Goal: Information Seeking & Learning: Learn about a topic

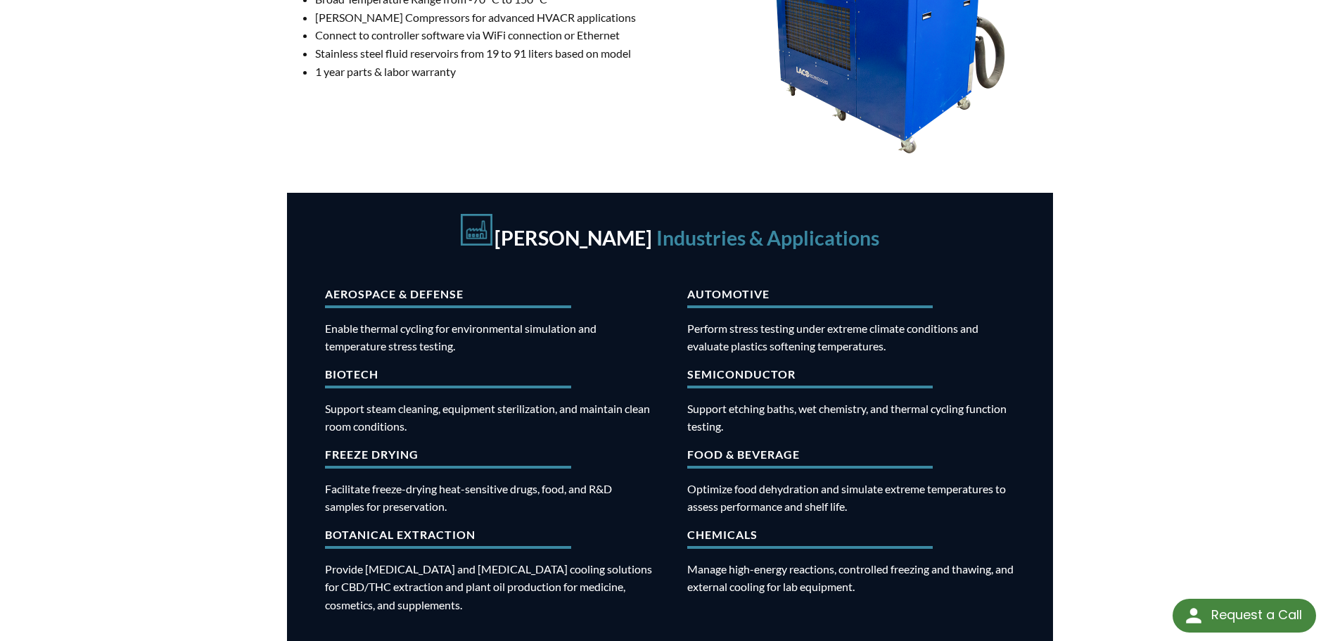
scroll to position [703, 0]
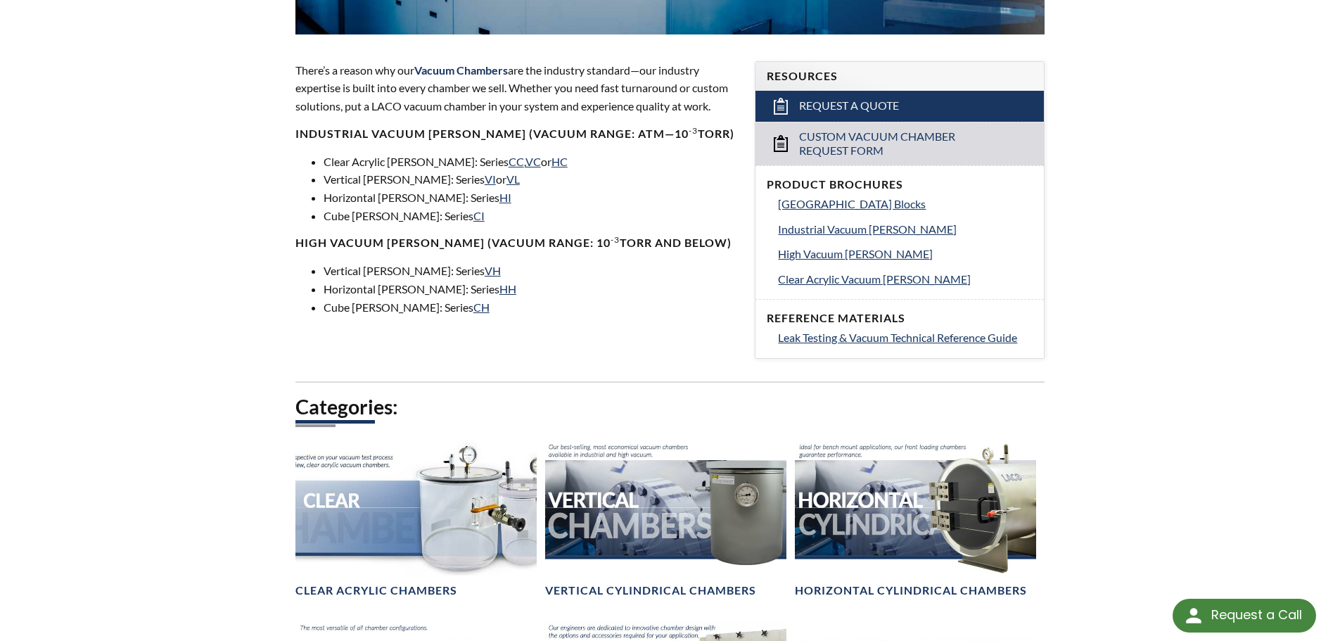
scroll to position [422, 0]
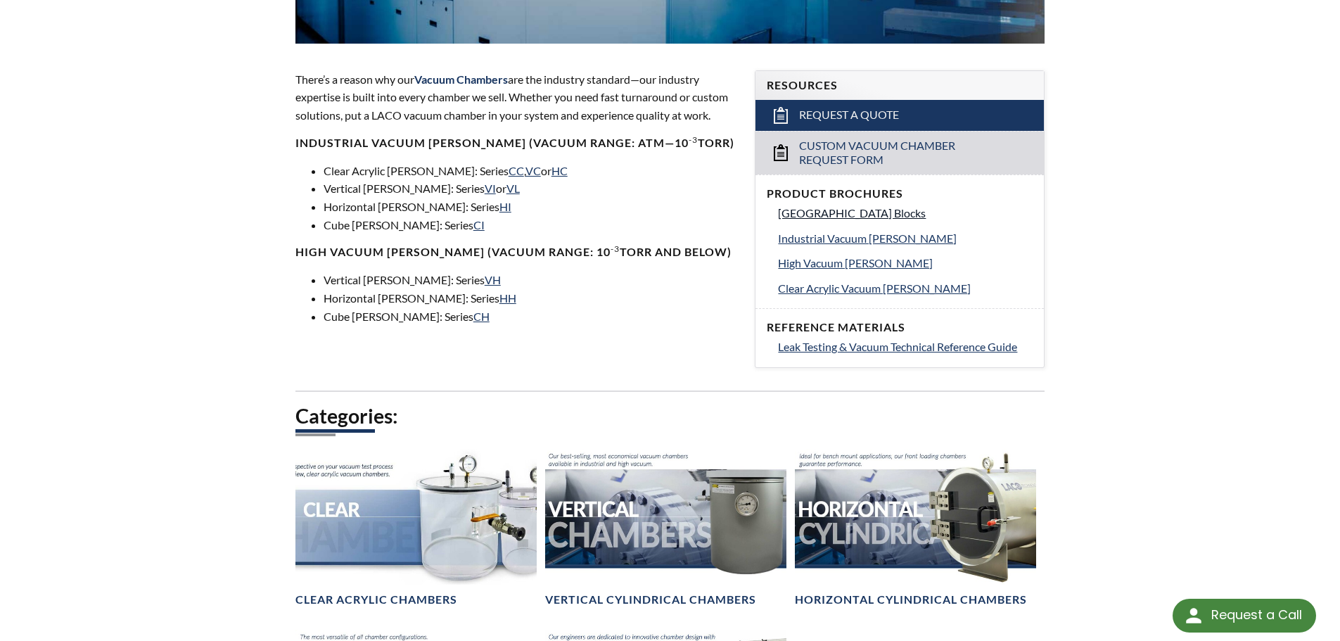
click at [871, 215] on span "[GEOGRAPHIC_DATA] Blocks" at bounding box center [852, 212] width 148 height 13
click at [843, 236] on span "Industrial Vacuum Chambers" at bounding box center [867, 237] width 179 height 13
click at [1100, 253] on div "Vacuum Chambers There’s a reason why our Vacuum Chambers are the industry stand…" at bounding box center [670, 254] width 900 height 1112
click at [862, 259] on span "High Vacuum Chambers" at bounding box center [855, 262] width 155 height 13
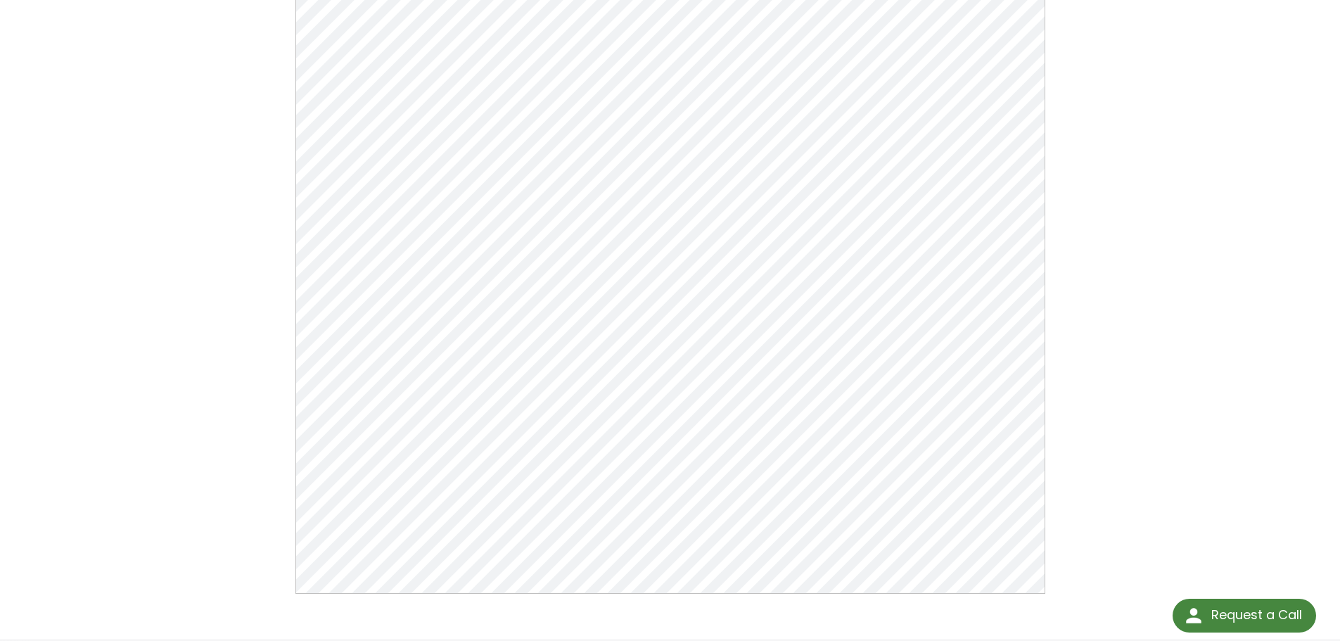
scroll to position [70, 0]
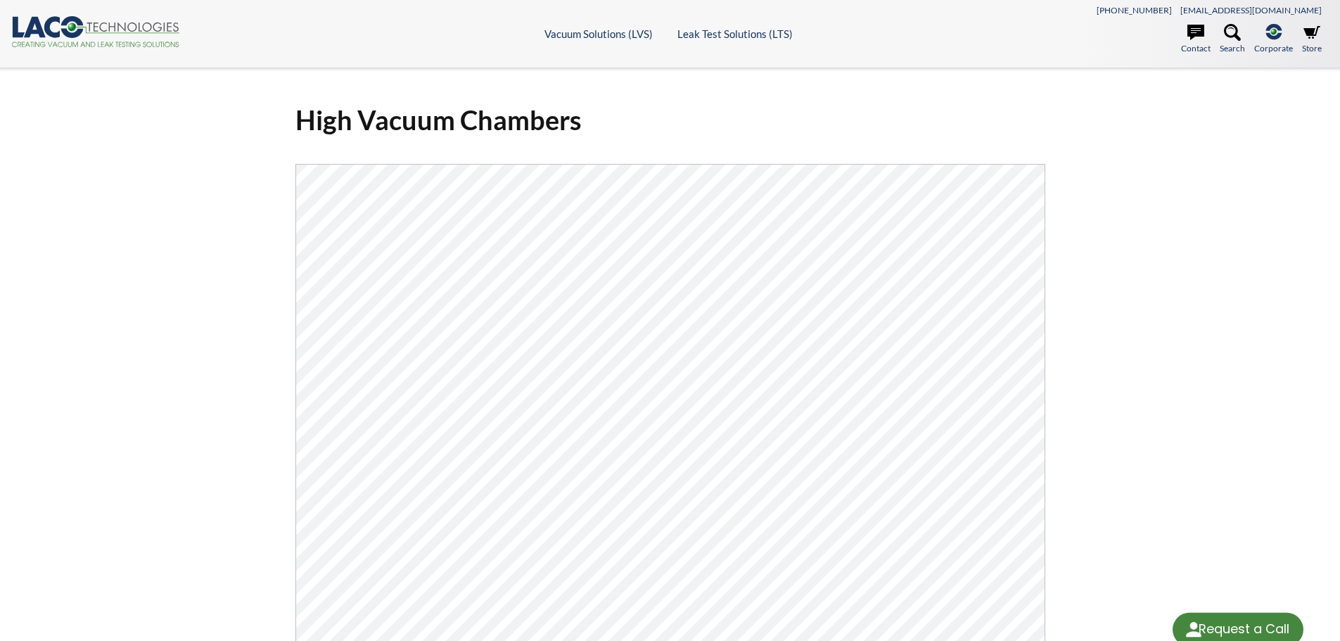
select select "Language Translate Widget"
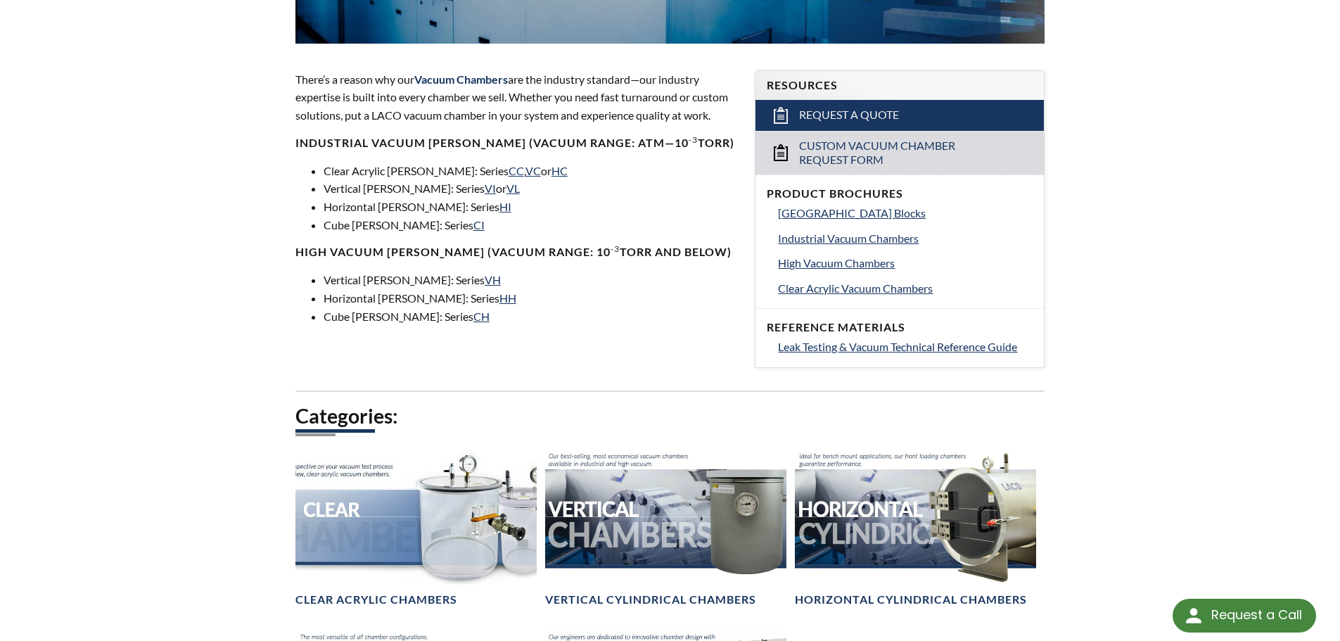
click at [1127, 200] on div "LVS » Vacuum [PERSON_NAME] Vacuum [PERSON_NAME] There’s a reason why our Vacuum…" at bounding box center [670, 228] width 1340 height 1165
click at [895, 263] on span "High Vacuum Chambers" at bounding box center [836, 262] width 117 height 13
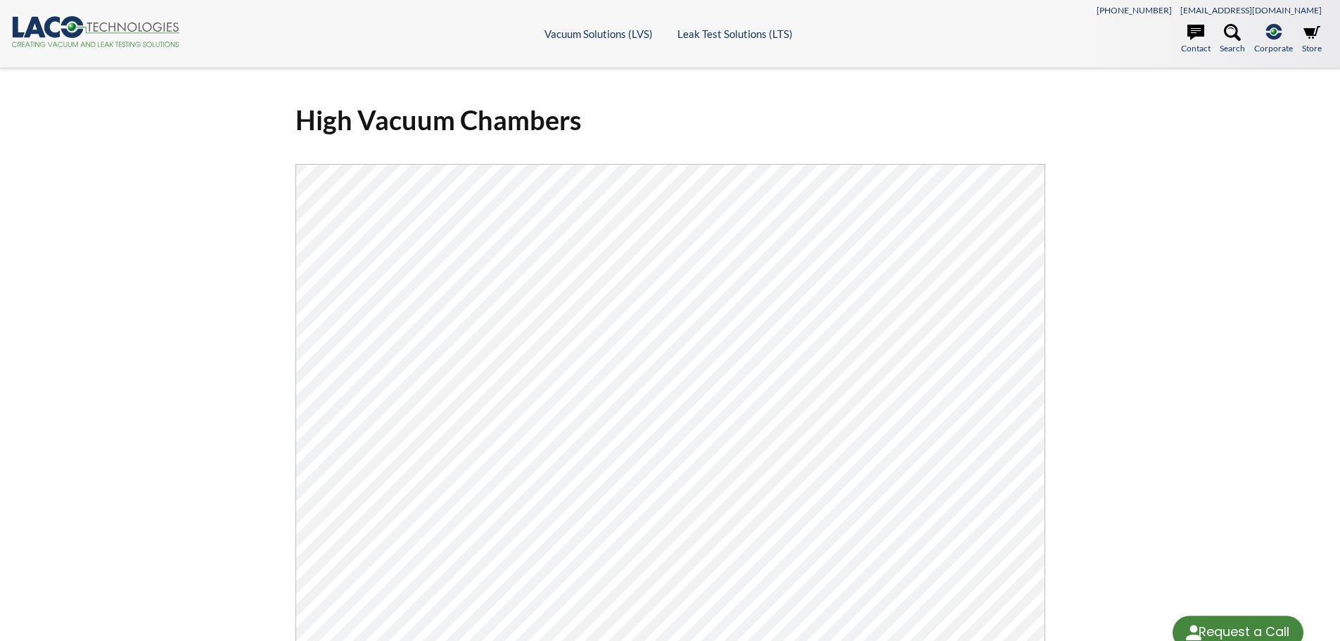
select select "Language Translate Widget"
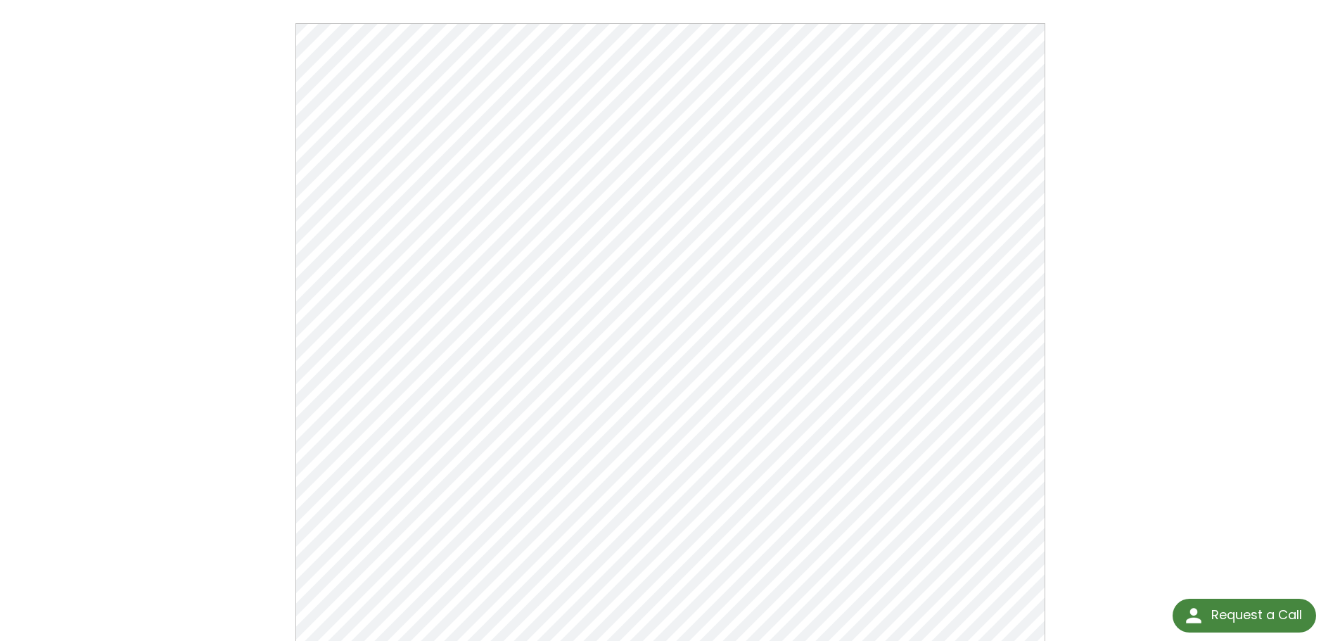
scroll to position [211, 0]
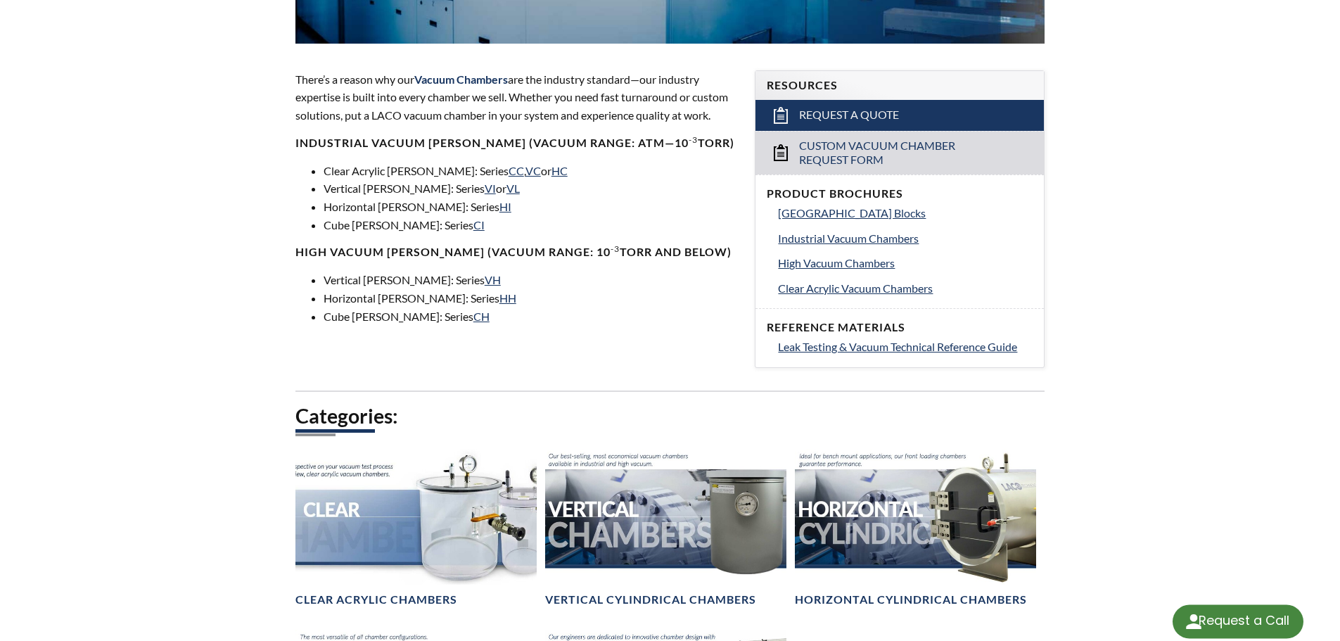
scroll to position [422, 0]
select select "Language Translate Widget"
click at [861, 350] on span "Leak Testing & Vacuum Technical Reference Guide" at bounding box center [897, 346] width 239 height 13
click at [866, 287] on span "Clear Acrylic Vacuum Chambers" at bounding box center [855, 287] width 155 height 13
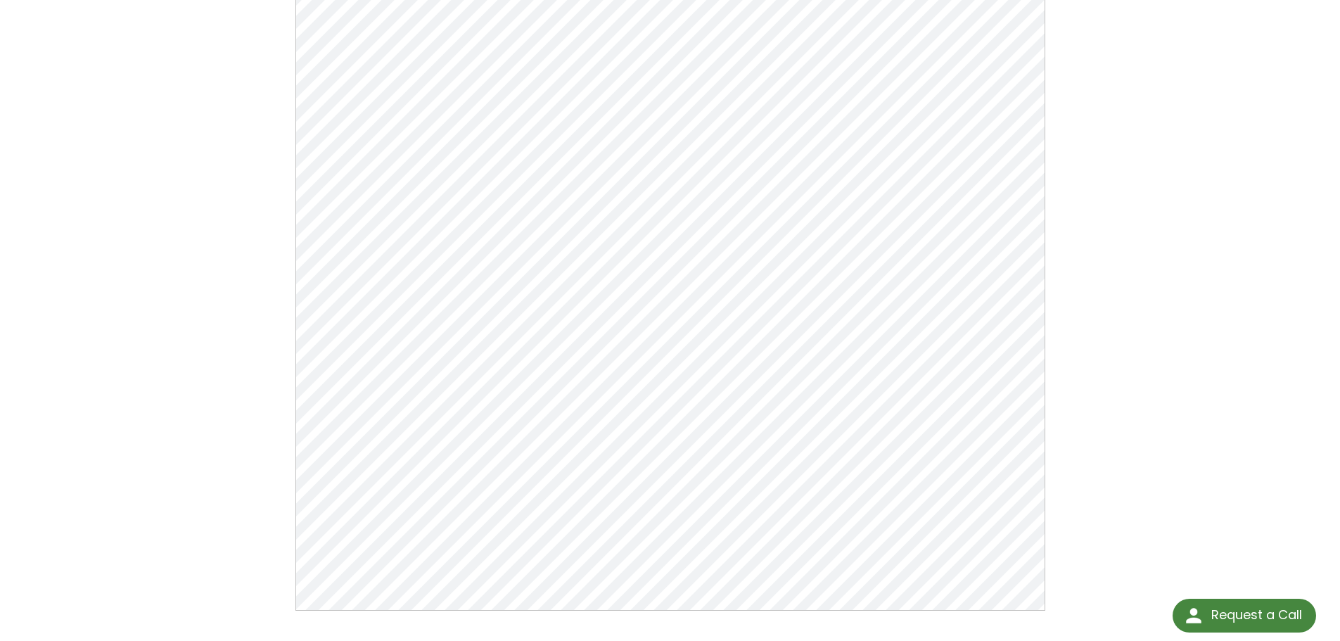
scroll to position [211, 0]
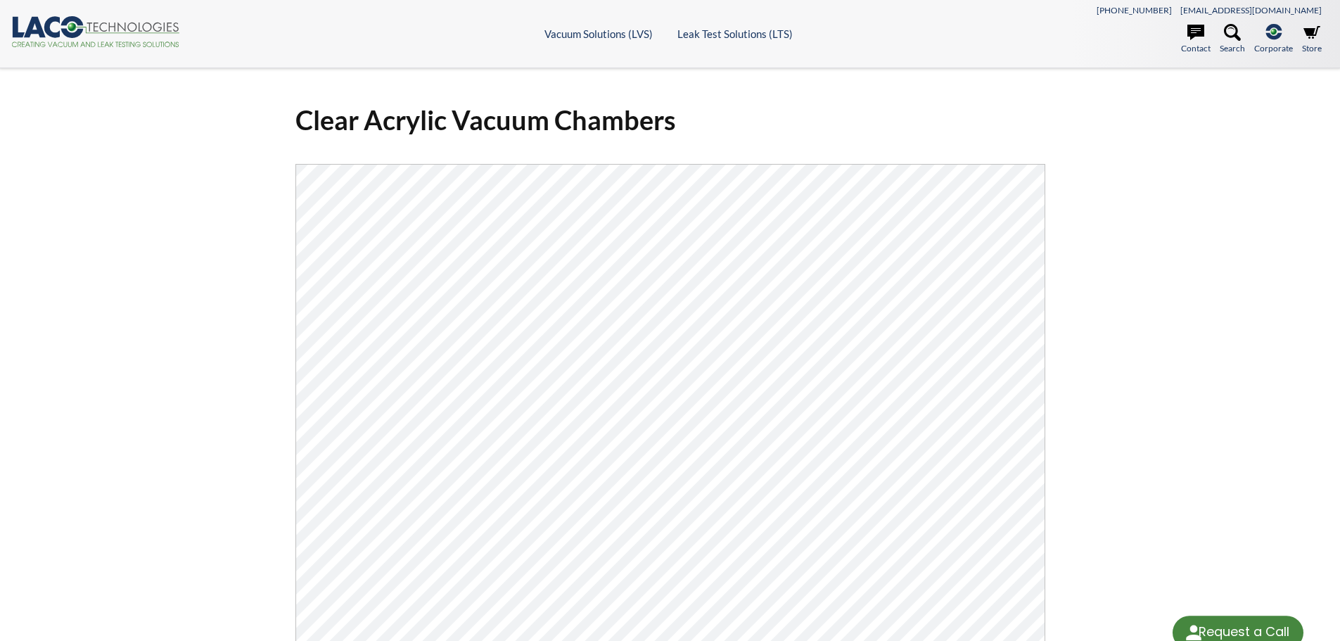
select select "Language Translate Widget"
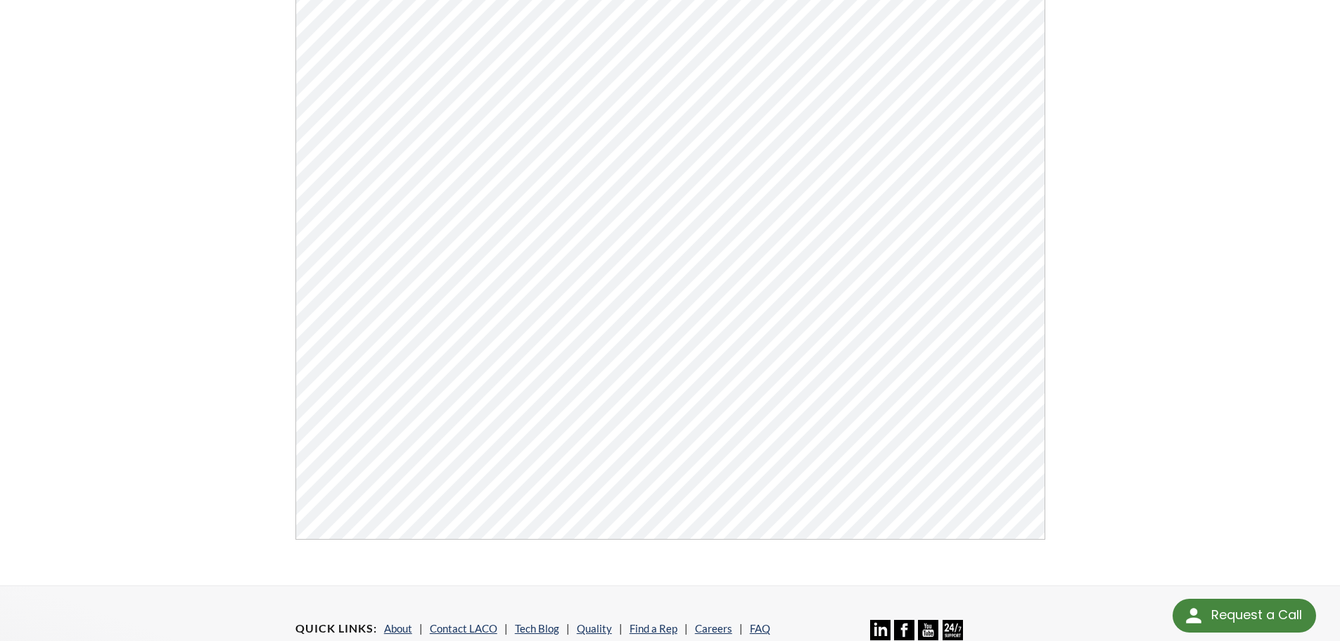
scroll to position [281, 0]
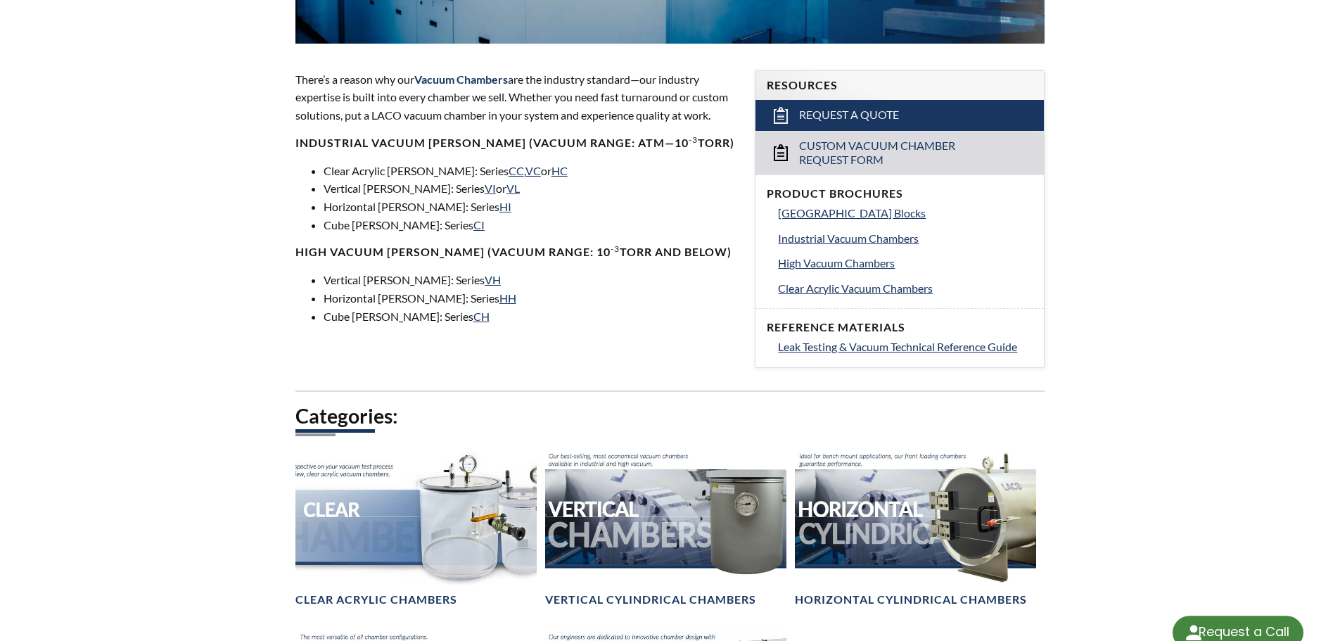
select select "Language Translate Widget"
